Goal: Book appointment/travel/reservation

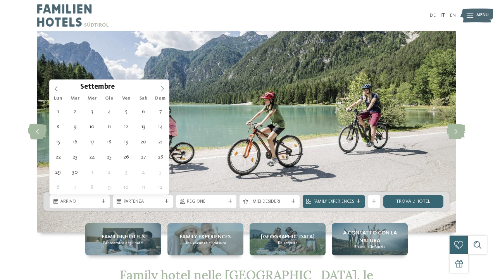
click at [162, 89] on icon at bounding box center [162, 88] width 5 height 5
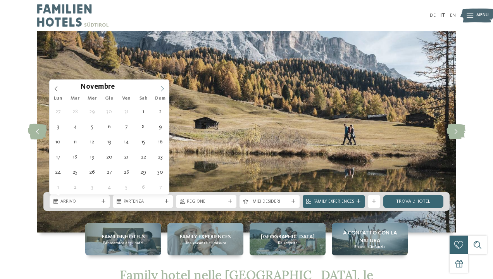
click at [162, 89] on icon at bounding box center [162, 88] width 5 height 5
type div "20.12.2025"
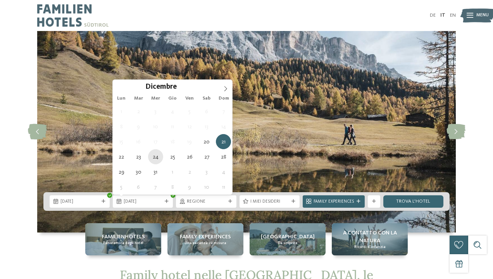
type div "24.12.2025"
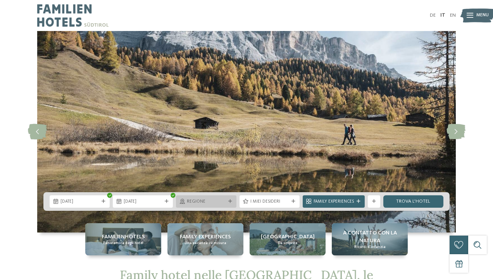
click at [215, 204] on span "Regione" at bounding box center [206, 202] width 38 height 6
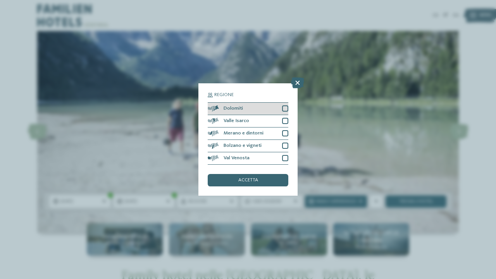
click at [286, 105] on div at bounding box center [285, 108] width 6 height 6
click at [236, 157] on div "Regione Dolomiti Valle Isarco" at bounding box center [248, 139] width 99 height 112
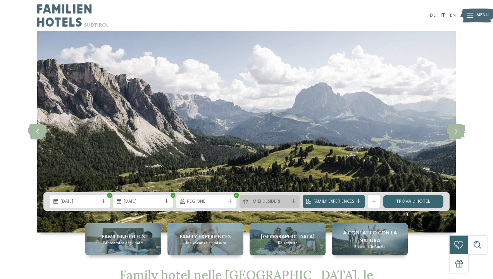
click at [256, 204] on span "I miei desideri" at bounding box center [270, 202] width 38 height 6
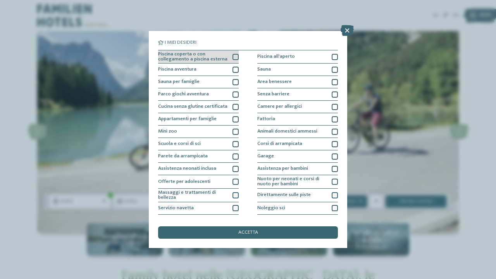
click at [233, 57] on div at bounding box center [236, 57] width 6 height 6
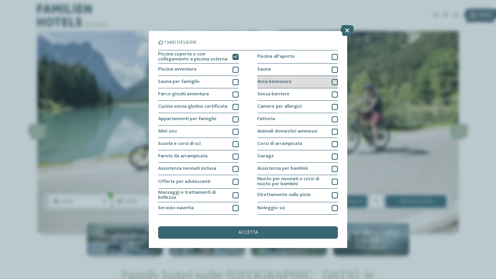
click at [333, 81] on div at bounding box center [335, 82] width 6 height 6
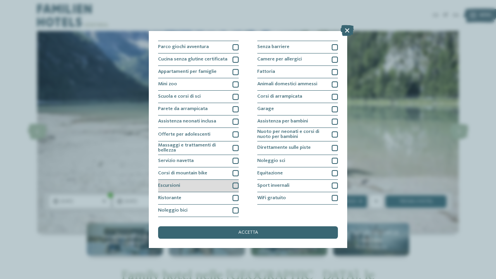
scroll to position [107, 0]
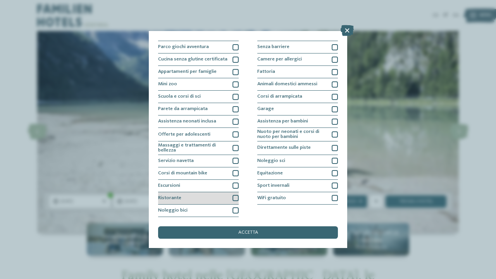
click at [235, 195] on div at bounding box center [236, 198] width 6 height 6
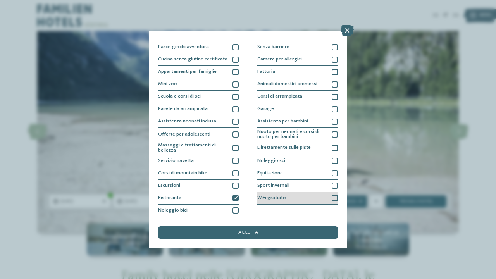
click at [333, 195] on div at bounding box center [335, 198] width 6 height 6
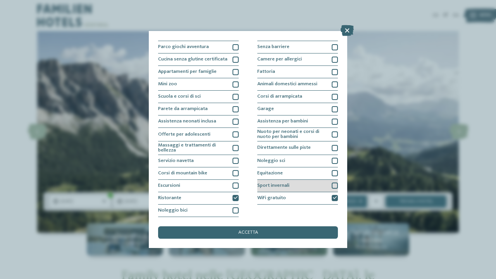
click at [333, 183] on div at bounding box center [335, 186] width 6 height 6
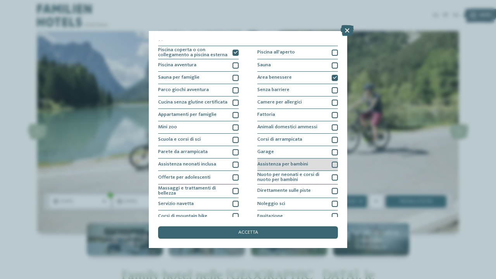
scroll to position [0, 0]
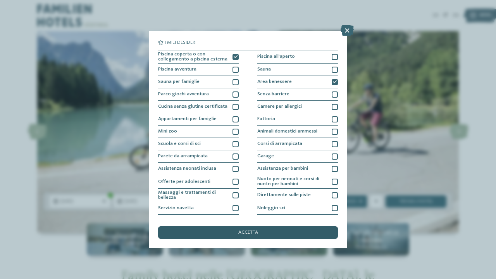
click at [248, 230] on span "accetta" at bounding box center [248, 232] width 20 height 5
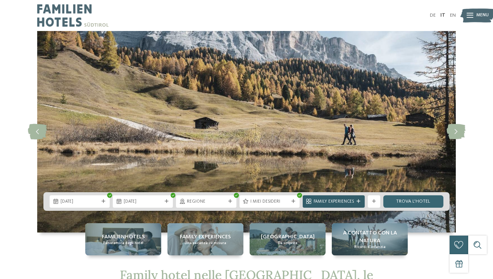
click at [344, 201] on span "Family Experiences" at bounding box center [334, 202] width 40 height 6
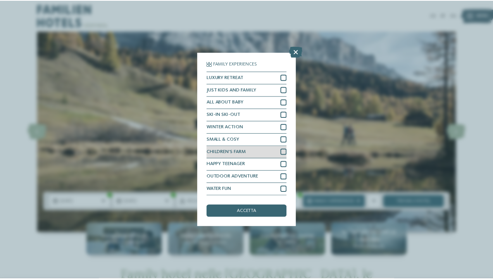
scroll to position [19, 0]
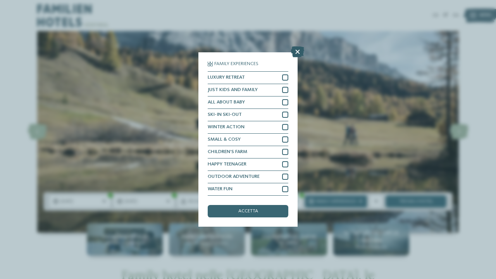
click at [294, 47] on icon at bounding box center [297, 52] width 13 height 11
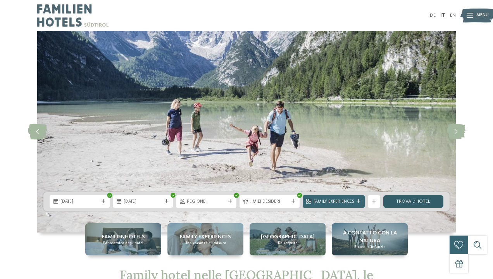
click at [403, 201] on link "trova l’hotel" at bounding box center [414, 201] width 60 height 12
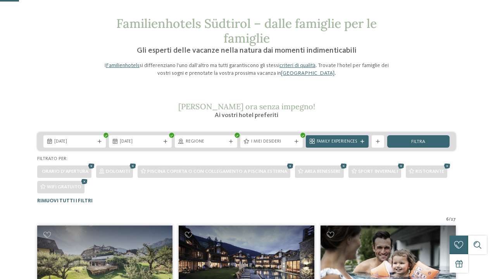
scroll to position [29, 0]
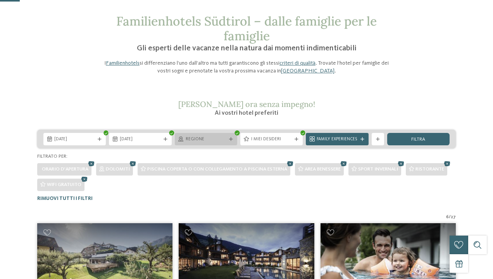
click at [204, 138] on span "Regione" at bounding box center [206, 140] width 41 height 6
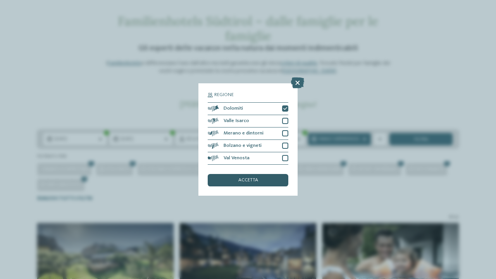
click at [247, 178] on span "accetta" at bounding box center [248, 180] width 20 height 5
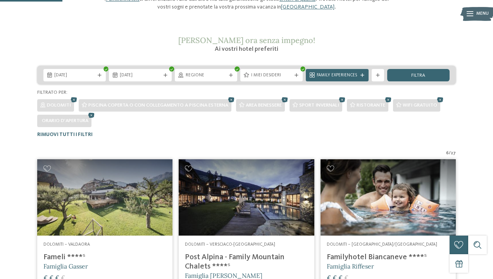
scroll to position [96, 0]
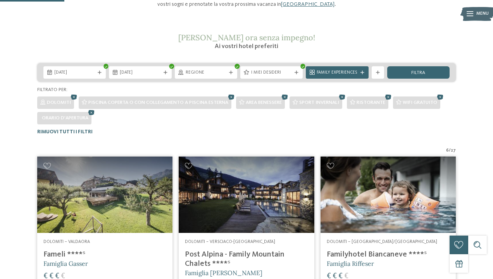
click at [451, 151] on span "/" at bounding box center [450, 151] width 2 height 6
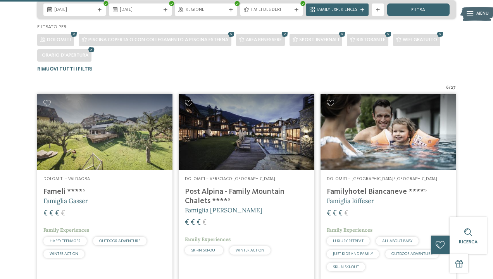
scroll to position [162, 0]
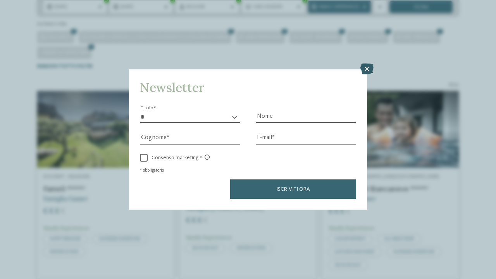
click at [367, 64] on icon at bounding box center [367, 69] width 13 height 11
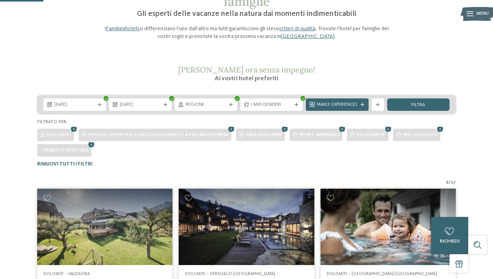
scroll to position [65, 0]
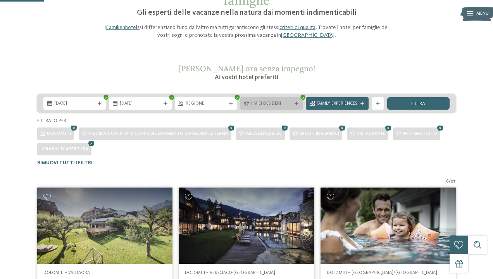
click at [278, 101] on span "I miei desideri" at bounding box center [271, 104] width 41 height 6
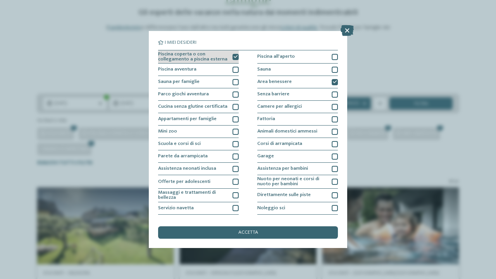
click at [235, 55] on icon at bounding box center [236, 57] width 4 height 4
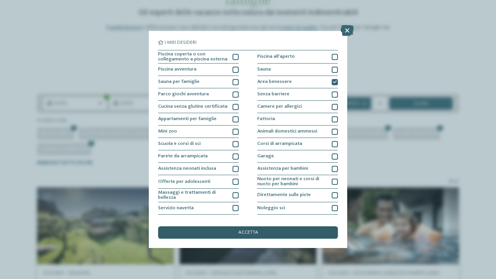
click at [253, 230] on span "accetta" at bounding box center [248, 232] width 20 height 5
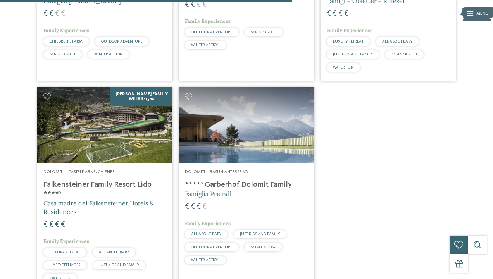
scroll to position [546, 0]
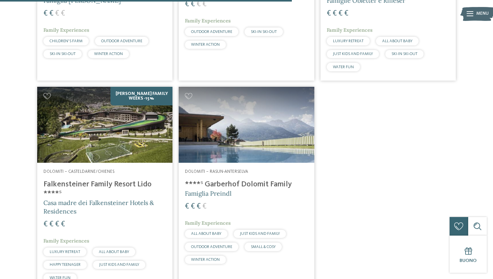
click at [232, 139] on img at bounding box center [246, 125] width 135 height 76
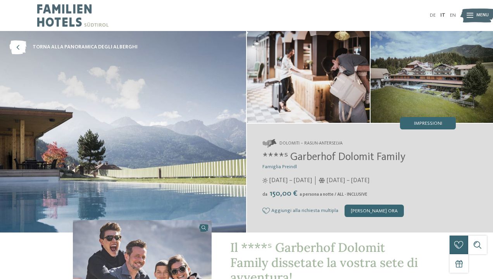
click at [477, 17] on span "Menu" at bounding box center [483, 15] width 12 height 6
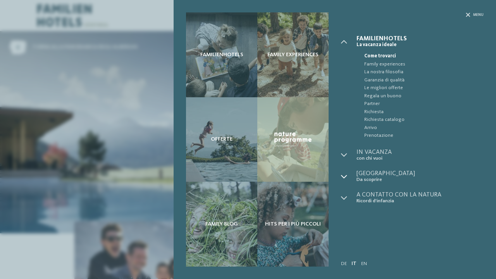
click at [345, 175] on icon at bounding box center [344, 177] width 6 height 6
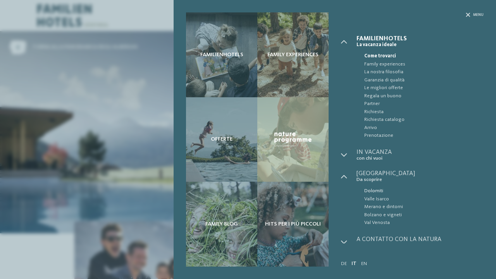
click at [368, 189] on span "Dolomiti" at bounding box center [424, 191] width 119 height 8
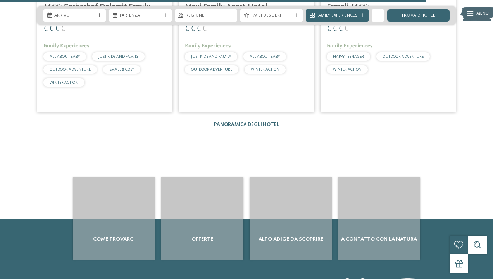
scroll to position [1081, 0]
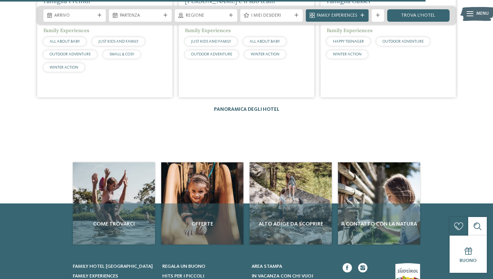
click at [245, 109] on link "Panoramica degli hotel" at bounding box center [247, 109] width 66 height 5
